Goal: Task Accomplishment & Management: Use online tool/utility

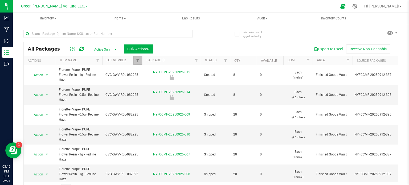
click at [138, 62] on span "Filter" at bounding box center [137, 60] width 4 height 4
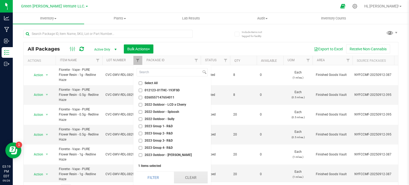
click at [186, 175] on button "Clear" at bounding box center [191, 178] width 34 height 12
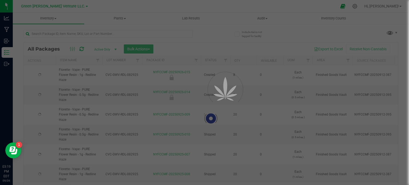
checkbox input "false"
type input "[DATE]"
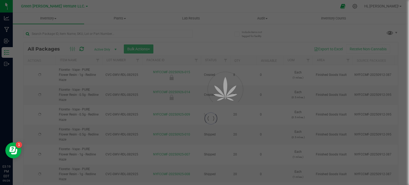
type input "[DATE]"
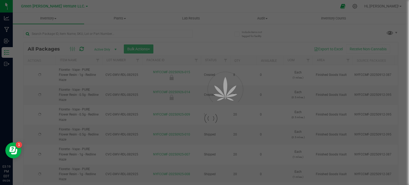
type input "[DATE]"
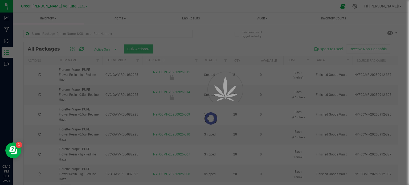
type input "[DATE]"
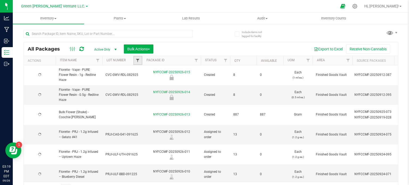
click at [136, 60] on span "Filter" at bounding box center [137, 60] width 4 height 4
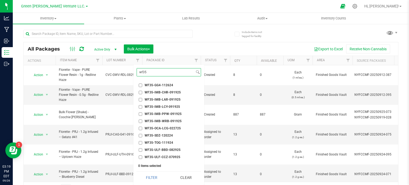
scroll to position [47, 0]
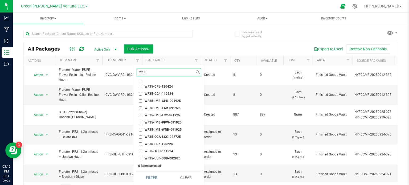
type input "wf35"
click at [140, 107] on input "WF35-IMB-LAR-091925" at bounding box center [140, 107] width 3 height 3
checkbox input "true"
click at [144, 173] on button "Filter" at bounding box center [151, 178] width 30 height 12
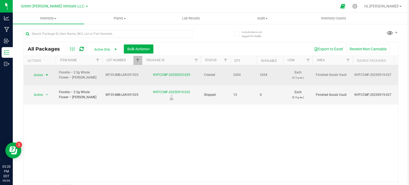
click at [36, 72] on span "Action" at bounding box center [36, 74] width 14 height 7
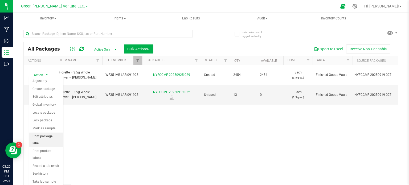
click at [48, 137] on li "Print package label" at bounding box center [46, 139] width 34 height 15
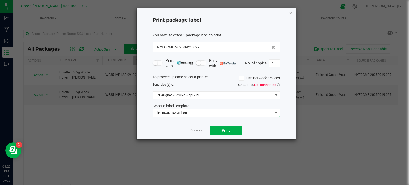
click at [224, 113] on span "[PERSON_NAME] .5g" at bounding box center [213, 112] width 120 height 7
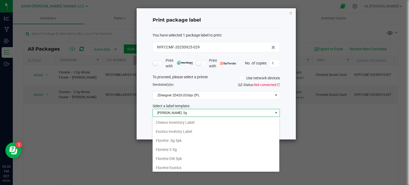
scroll to position [63, 0]
click at [177, 138] on li "Florette 3.5g" at bounding box center [215, 140] width 127 height 9
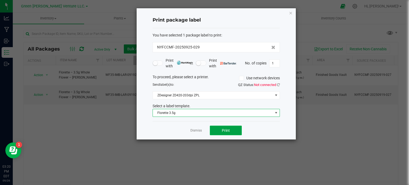
click at [222, 128] on span "Print" at bounding box center [226, 130] width 8 height 4
click at [272, 64] on input "1" at bounding box center [274, 63] width 10 height 7
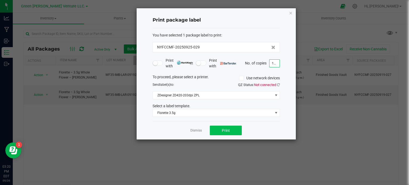
type input "100"
click at [222, 126] on button "Print" at bounding box center [226, 131] width 32 height 10
click at [290, 11] on icon "button" at bounding box center [291, 13] width 4 height 6
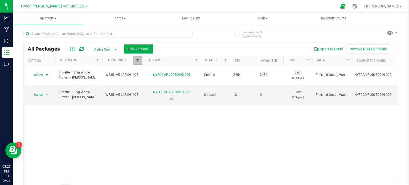
click at [135, 58] on span "Filter" at bounding box center [137, 60] width 4 height 4
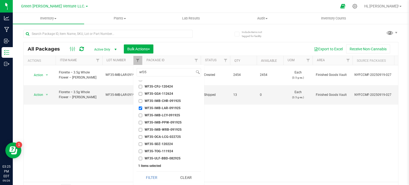
click at [141, 107] on input "WF35-IMB-LAR-091925" at bounding box center [140, 107] width 3 height 3
checkbox input "false"
drag, startPoint x: 154, startPoint y: 71, endPoint x: 140, endPoint y: 73, distance: 14.2
click at [140, 73] on input "wf35" at bounding box center [166, 72] width 58 height 8
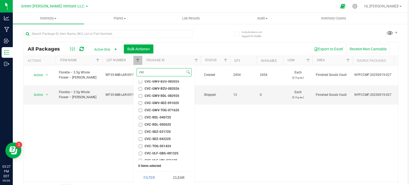
scroll to position [52, 0]
type input "cvc"
click at [139, 109] on input "CVC-GWV-SDZ-091025" at bounding box center [140, 109] width 3 height 3
click at [148, 178] on button "Filter" at bounding box center [149, 178] width 26 height 12
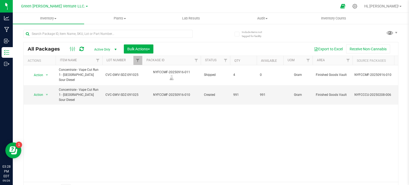
click at [94, 141] on div "Action Action Edit attributes Global inventory Locate package Print package lab…" at bounding box center [211, 123] width 374 height 117
click at [136, 58] on link "Filter" at bounding box center [137, 60] width 9 height 9
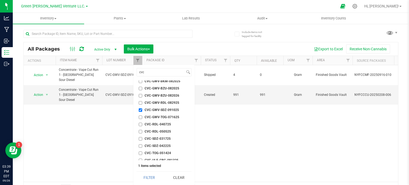
click at [140, 108] on input "CVC-GWV-SDZ-091025" at bounding box center [140, 109] width 3 height 3
checkbox input "false"
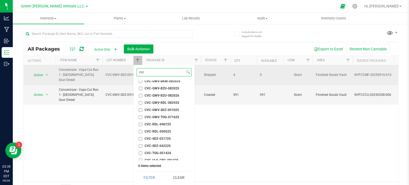
drag, startPoint x: 147, startPoint y: 72, endPoint x: 128, endPoint y: 70, distance: 19.2
click at [128, 70] on body "Analytics Manufacturing Inbound Inventory Outbound 03:39 PM EDT [DATE] 09/26 Gr…" at bounding box center [204, 92] width 409 height 185
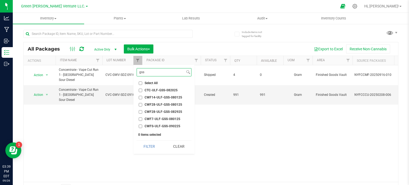
type input "gss"
click at [141, 126] on input "CWFS-ULF-GSS-090225" at bounding box center [140, 125] width 3 height 3
checkbox input "true"
click at [149, 144] on button "Filter" at bounding box center [149, 146] width 26 height 12
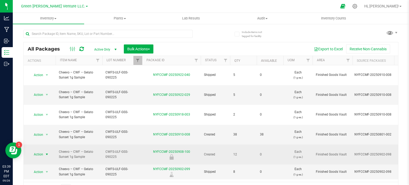
click at [43, 151] on span "Action" at bounding box center [36, 154] width 14 height 7
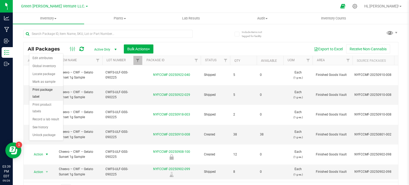
click at [53, 89] on li "Print package label" at bounding box center [46, 93] width 34 height 15
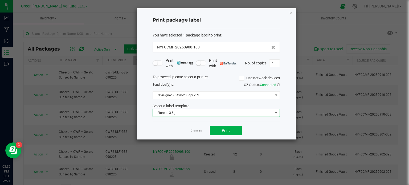
click at [205, 111] on span "Florette 3.5g" at bounding box center [213, 112] width 120 height 7
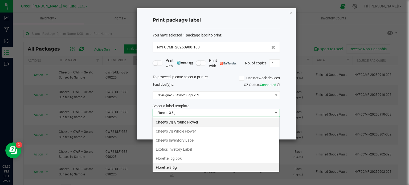
scroll to position [8, 127]
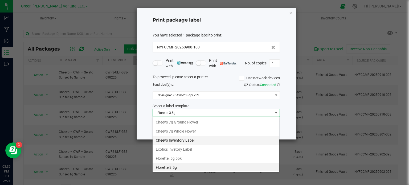
click at [168, 142] on li "Cheevo Inventory Label" at bounding box center [215, 140] width 127 height 9
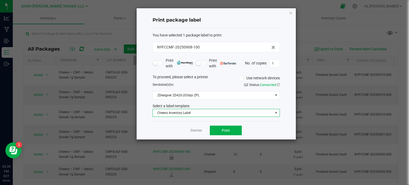
click at [210, 114] on span "Cheevo Inventory Label" at bounding box center [213, 112] width 120 height 7
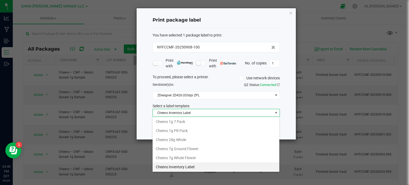
drag, startPoint x: 169, startPoint y: 165, endPoint x: 225, endPoint y: 126, distance: 67.9
click at [169, 165] on li "Cheevo Inventory Label" at bounding box center [215, 166] width 127 height 9
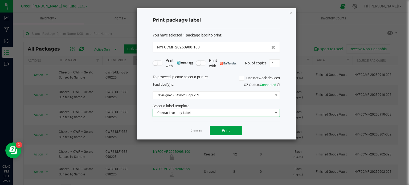
click at [228, 128] on span "Print" at bounding box center [226, 130] width 8 height 4
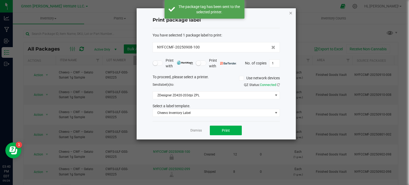
click at [291, 13] on icon "button" at bounding box center [291, 13] width 4 height 6
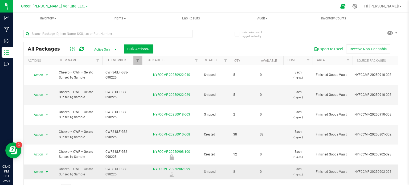
click at [39, 168] on span "Action" at bounding box center [36, 171] width 14 height 7
click at [43, 119] on li "Print package label" at bounding box center [46, 123] width 34 height 15
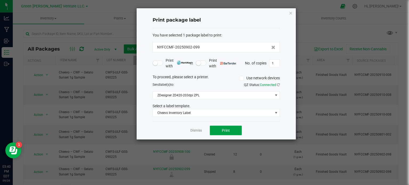
click at [225, 127] on button "Print" at bounding box center [226, 131] width 32 height 10
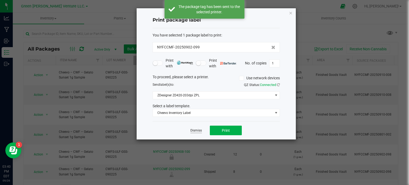
click at [197, 128] on link "Dismiss" at bounding box center [195, 130] width 11 height 5
